Goal: Information Seeking & Learning: Learn about a topic

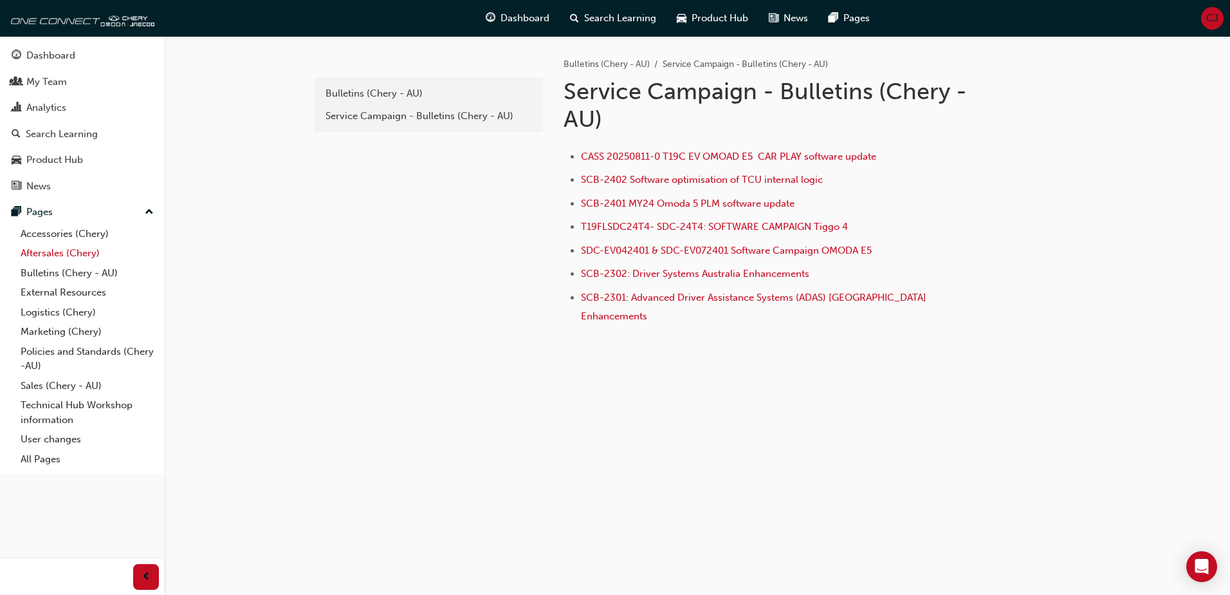
click at [63, 255] on link "Aftersales (Chery)" at bounding box center [87, 253] width 144 height 20
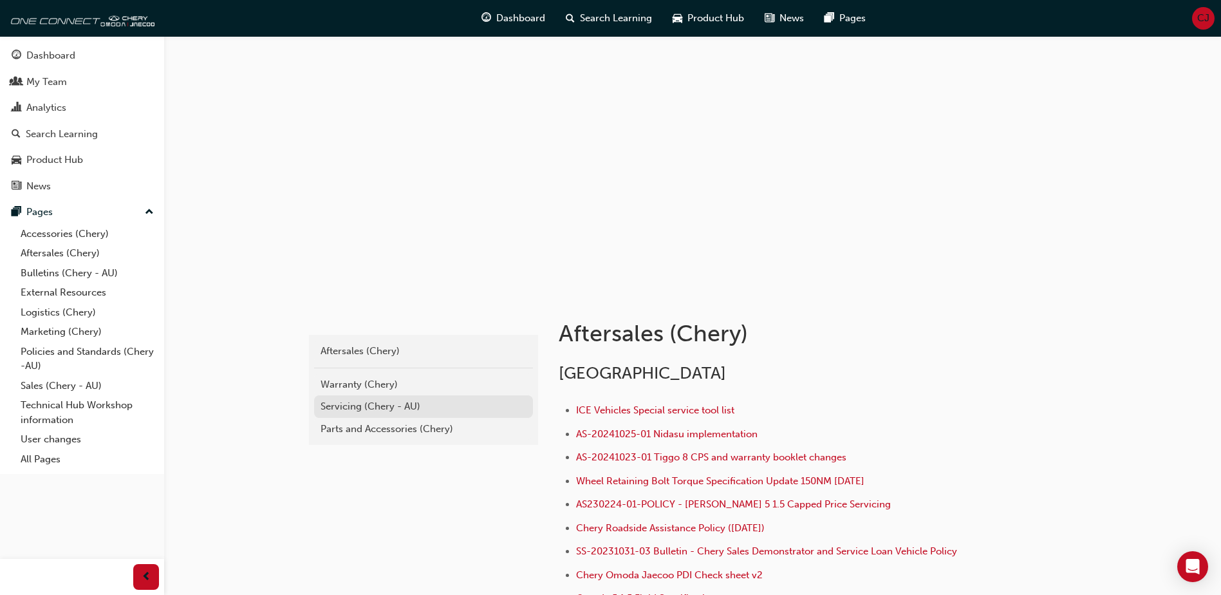
click at [351, 397] on link "Servicing (Chery - AU)" at bounding box center [423, 406] width 219 height 23
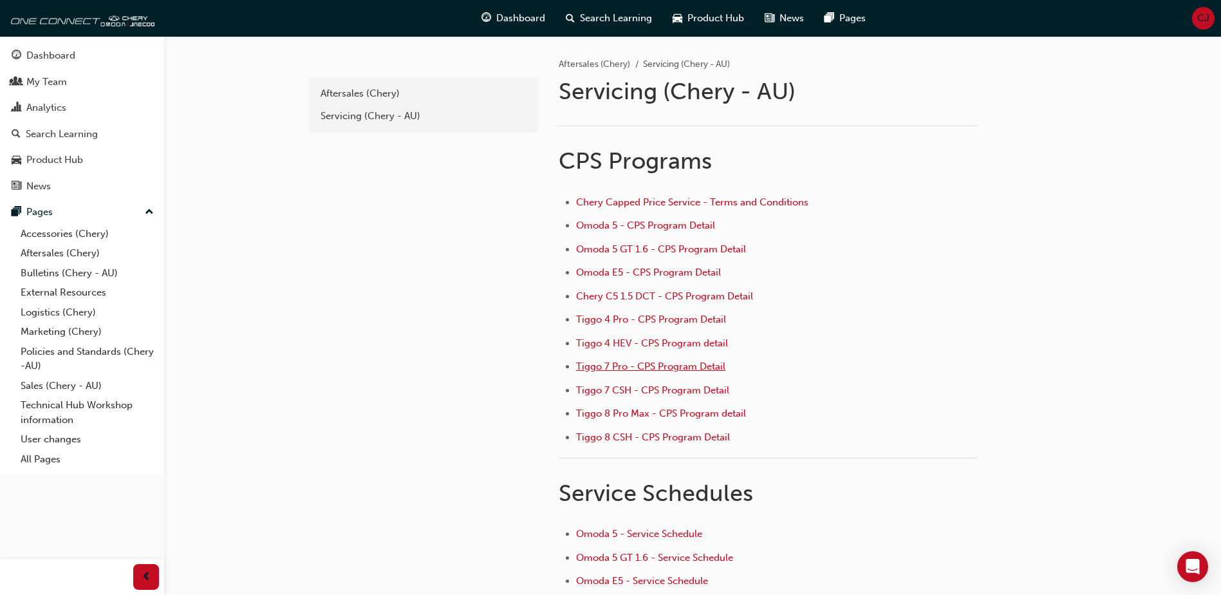
click at [617, 371] on span "Tiggo 7 Pro - CPS Program Detail" at bounding box center [650, 366] width 149 height 12
